Goal: Task Accomplishment & Management: Manage account settings

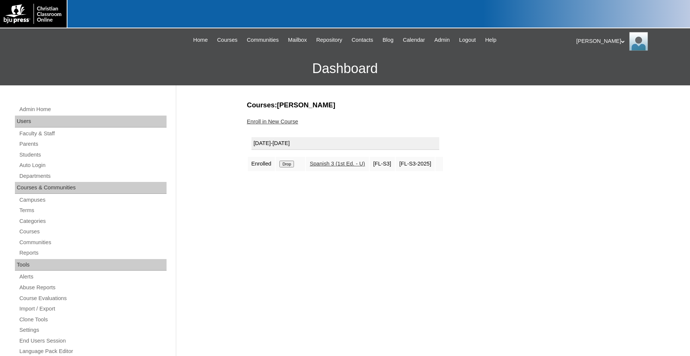
click at [287, 164] on input "Drop" at bounding box center [286, 163] width 15 height 7
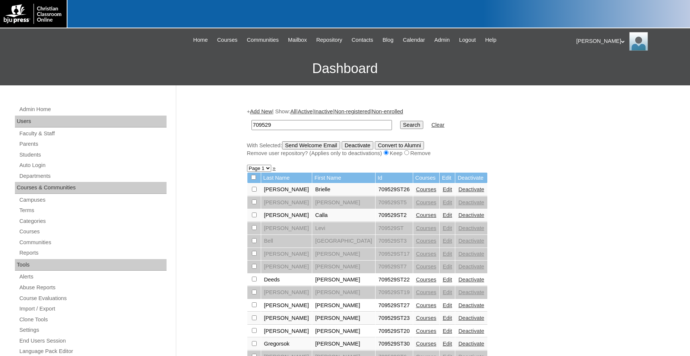
scroll to position [114, 0]
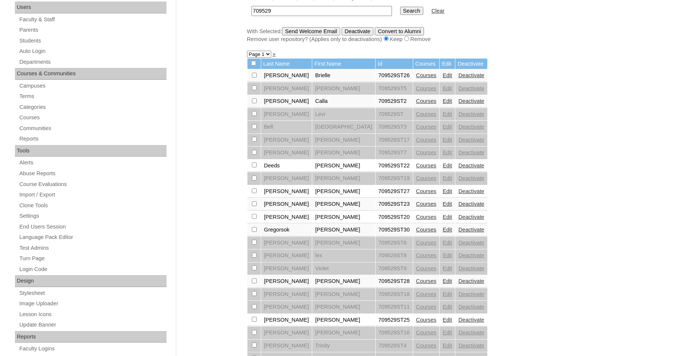
click at [458, 194] on link "Deactivate" at bounding box center [471, 191] width 26 height 6
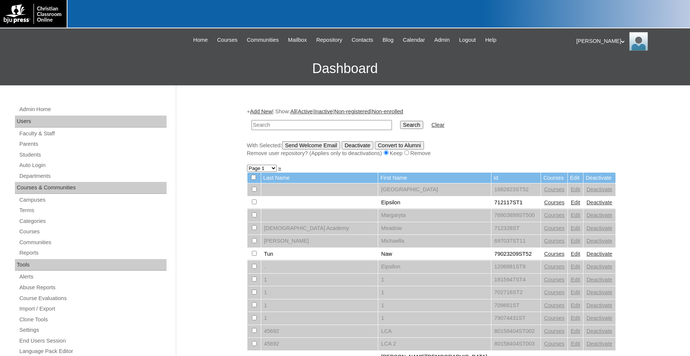
click at [316, 128] on input "text" at bounding box center [321, 125] width 140 height 10
type input "500019584"
click at [400, 121] on input "Search" at bounding box center [411, 125] width 23 height 8
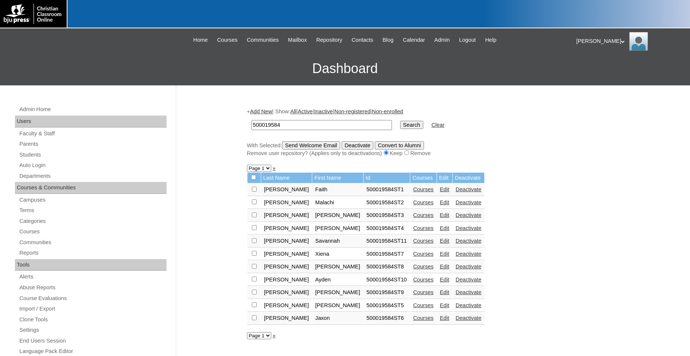
click at [413, 243] on link "Courses" at bounding box center [423, 241] width 20 height 6
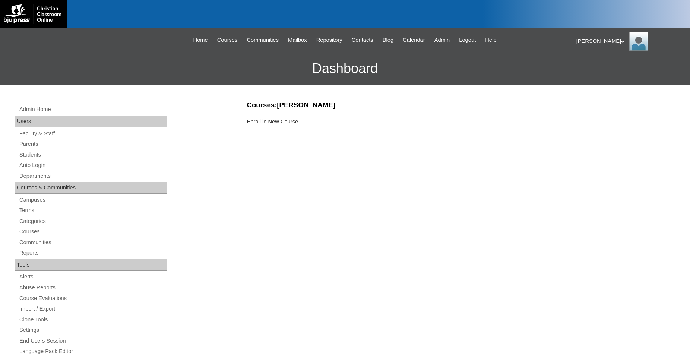
click at [289, 121] on link "Enroll in New Course" at bounding box center [272, 121] width 51 height 6
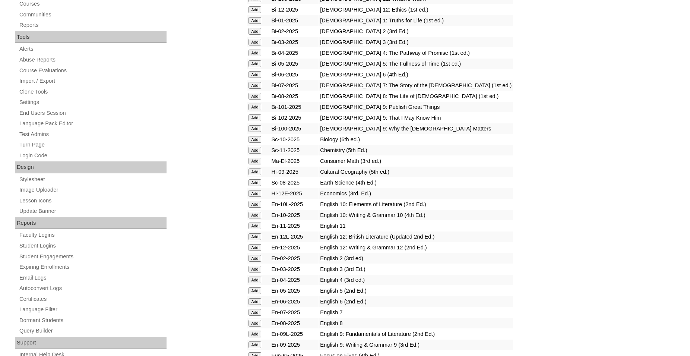
scroll to position [266, 0]
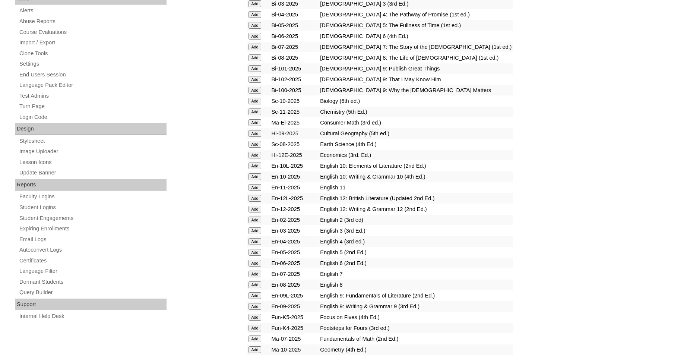
click at [256, 234] on input "Add" at bounding box center [254, 230] width 13 height 7
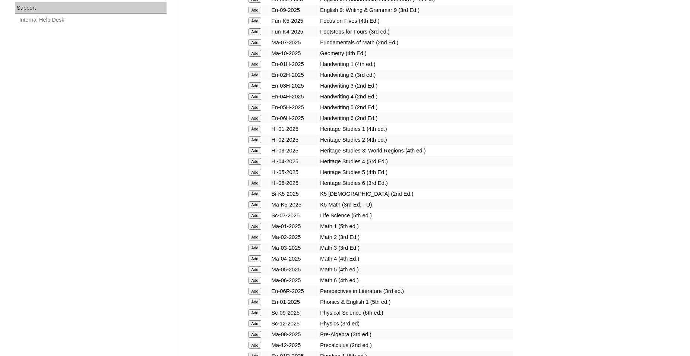
scroll to position [570, 0]
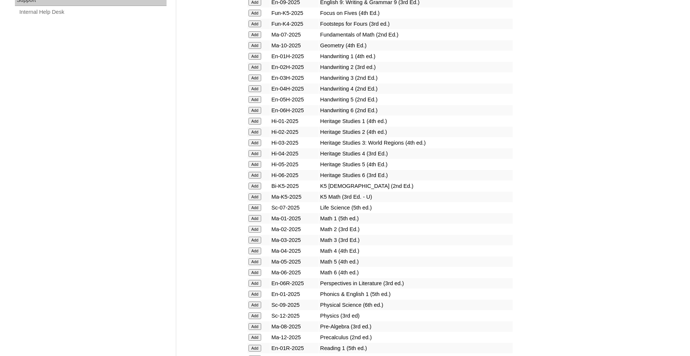
click at [257, 254] on input "Add" at bounding box center [254, 250] width 13 height 7
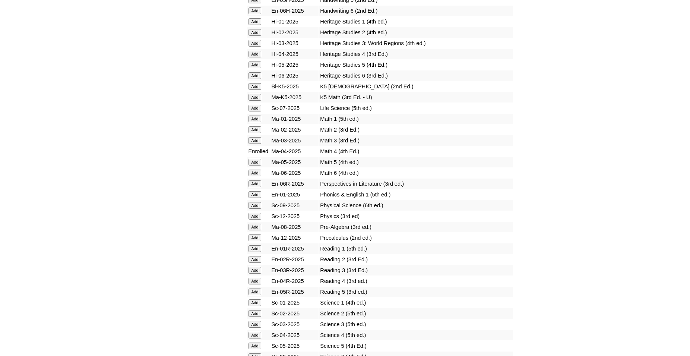
scroll to position [684, 0]
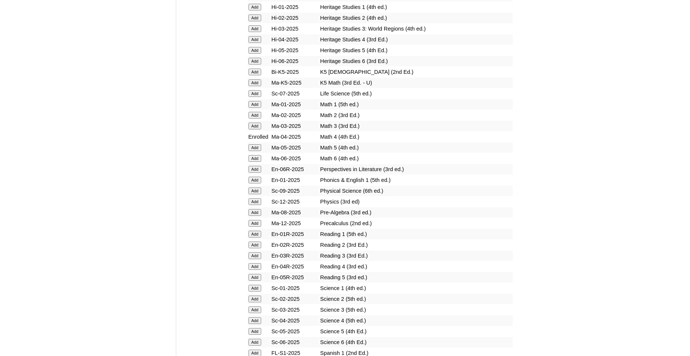
click at [257, 259] on input "Add" at bounding box center [254, 255] width 13 height 7
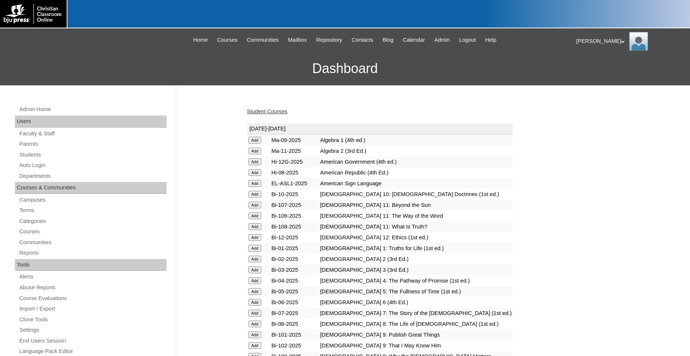
click at [271, 111] on link "Student Courses" at bounding box center [267, 111] width 41 height 6
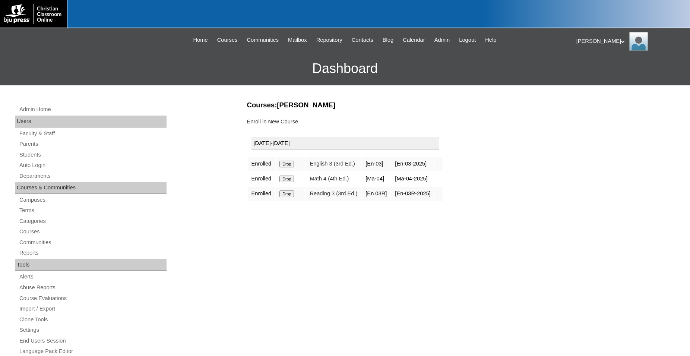
click at [621, 41] on icon at bounding box center [623, 41] width 4 height 3
click at [594, 69] on span "Logout" at bounding box center [589, 70] width 15 height 6
